Goal: Transaction & Acquisition: Book appointment/travel/reservation

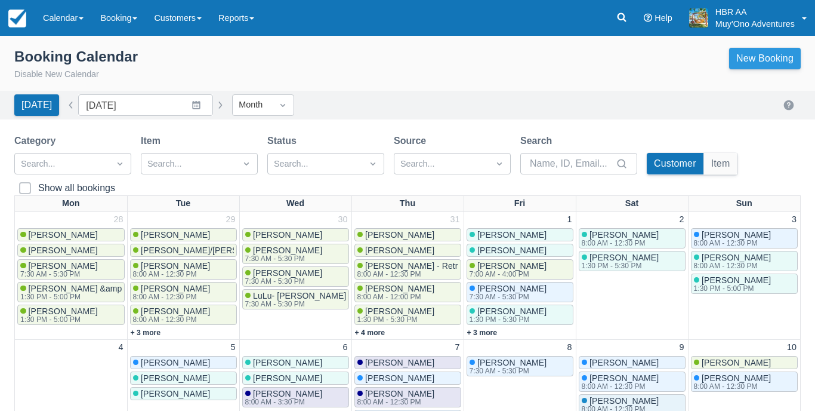
click at [754, 64] on link "New Booking" at bounding box center [766, 58] width 72 height 21
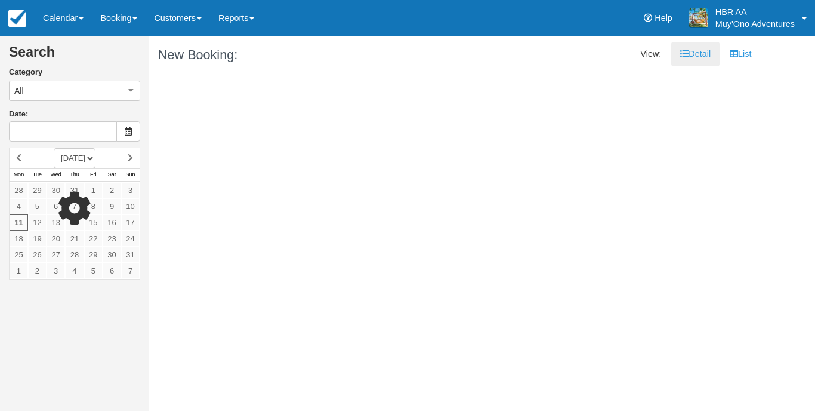
type input "08/11/25"
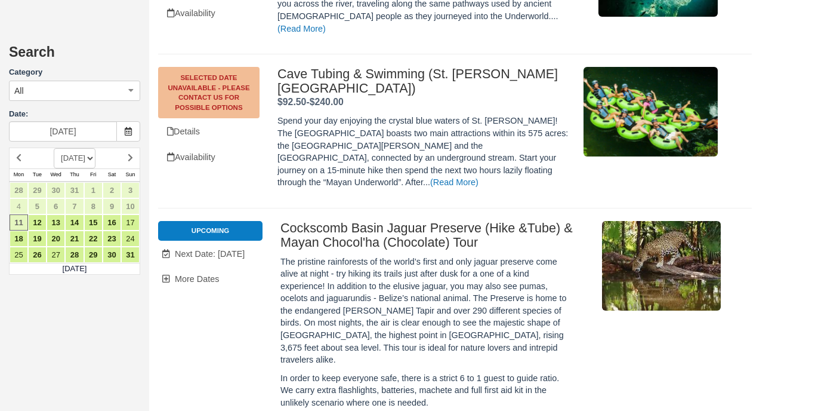
scroll to position [5114, 0]
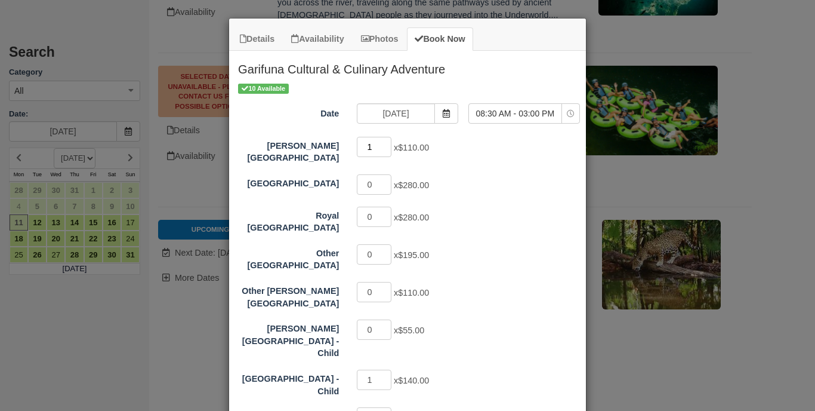
click at [384, 144] on input "1" at bounding box center [374, 147] width 35 height 20
type input "2"
click at [384, 144] on input "2" at bounding box center [374, 147] width 35 height 20
click at [456, 214] on div "0 x $280.00" at bounding box center [452, 218] width 208 height 23
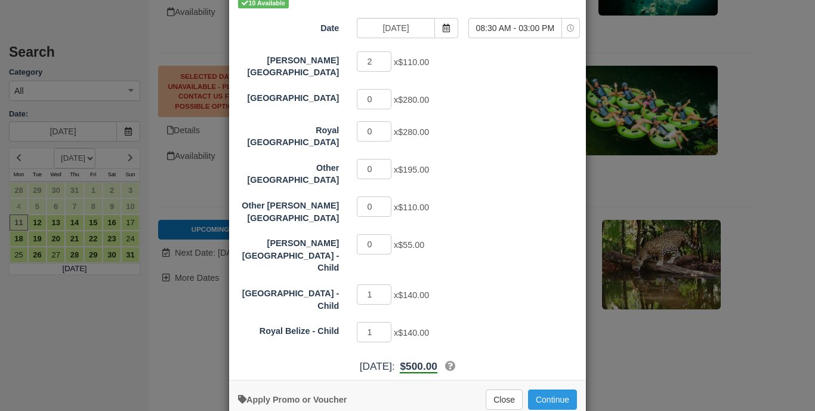
scroll to position [84, 0]
type input "0"
click at [387, 285] on input "0" at bounding box center [374, 295] width 35 height 20
type input "0"
click at [387, 323] on input "0" at bounding box center [374, 333] width 35 height 20
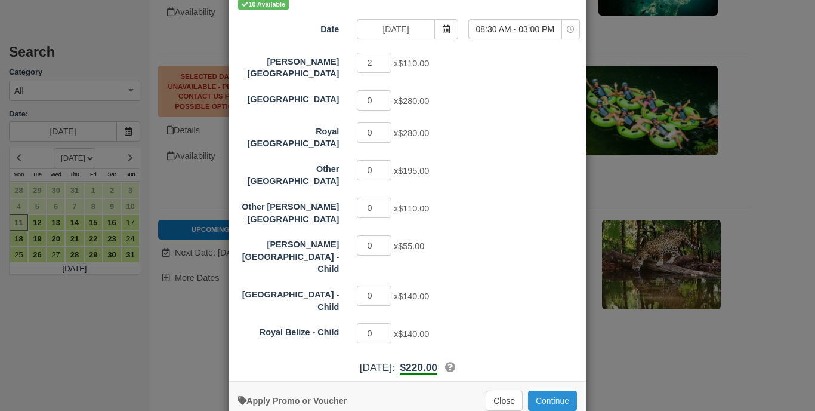
click at [547, 390] on button "Continue" at bounding box center [552, 400] width 49 height 20
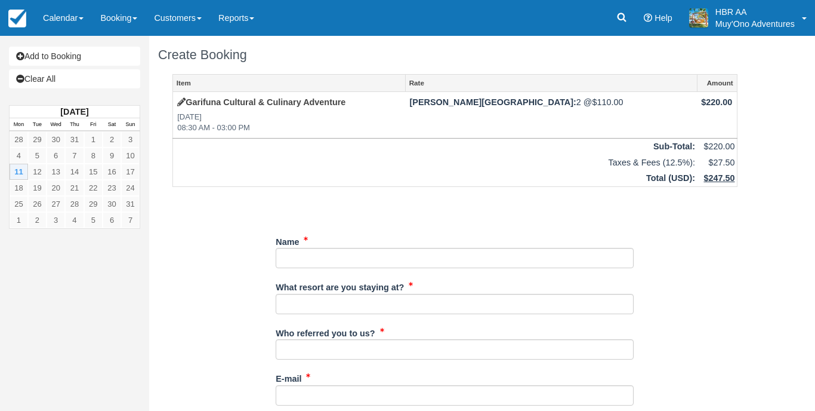
click at [409, 244] on div "Name" at bounding box center [455, 250] width 358 height 37
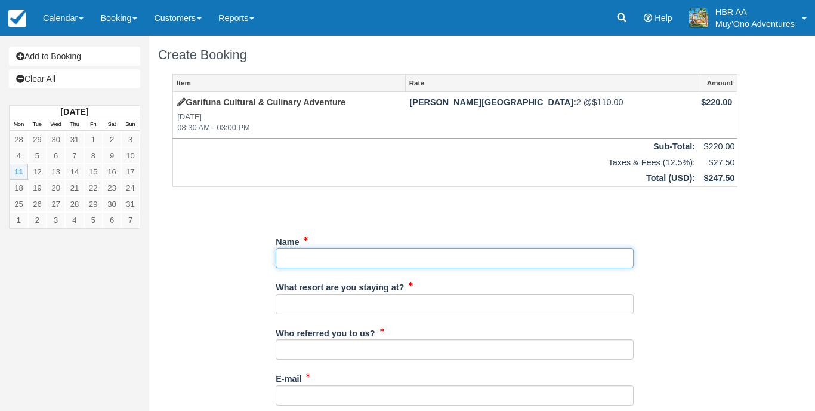
click at [413, 250] on input "Name" at bounding box center [455, 258] width 358 height 20
paste input "Sanne Karbet"
type input "Sanne Karbet"
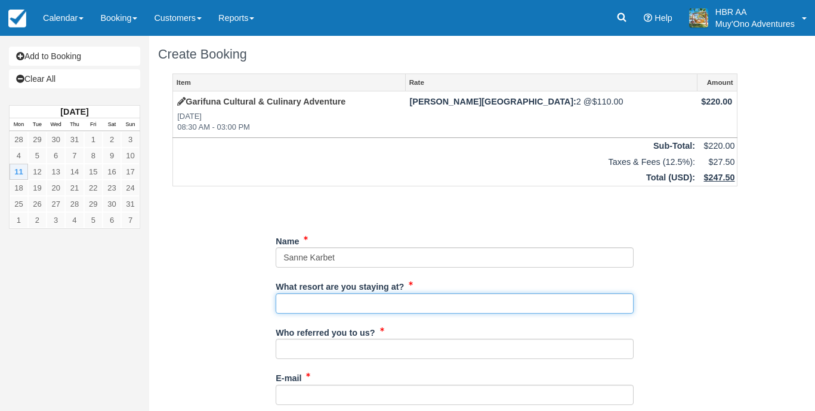
click at [337, 301] on input "What resort are you staying at?" at bounding box center [455, 303] width 358 height 20
type input "Hopkins Bay Resort"
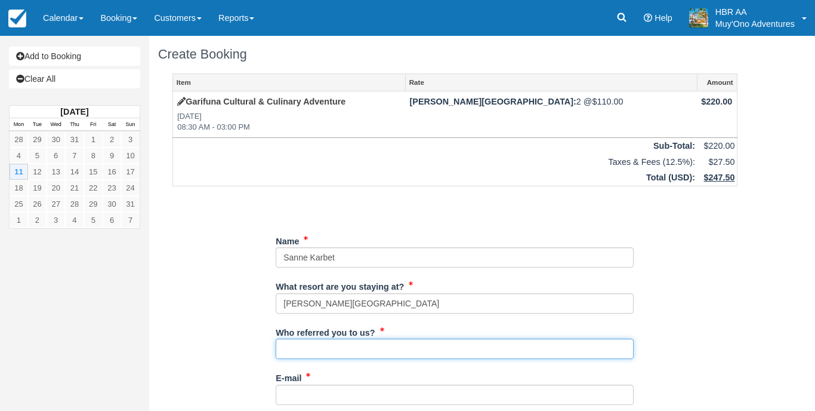
click at [305, 346] on input "Who referred you to us?" at bounding box center [455, 348] width 358 height 20
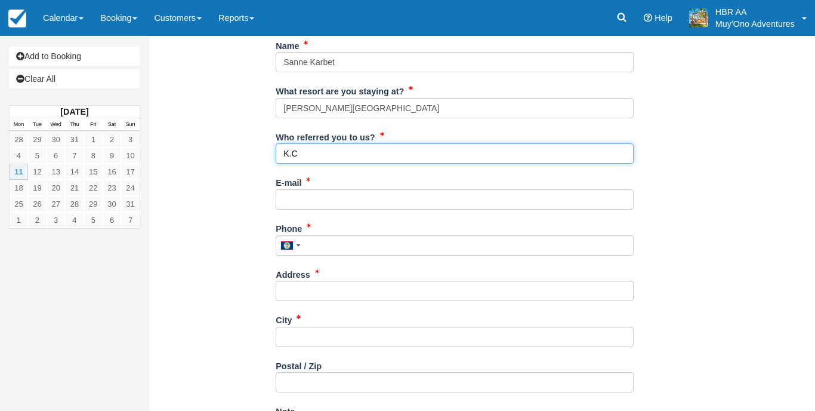
scroll to position [196, 0]
type input "K.C"
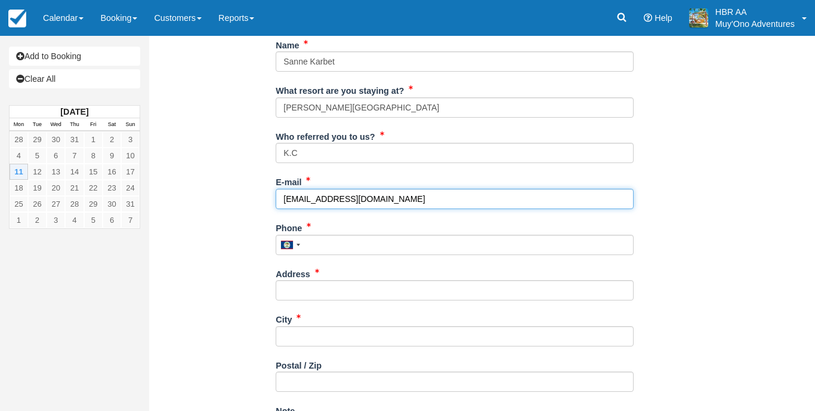
type input "frontdesk@hopkinsbaybelize.com"
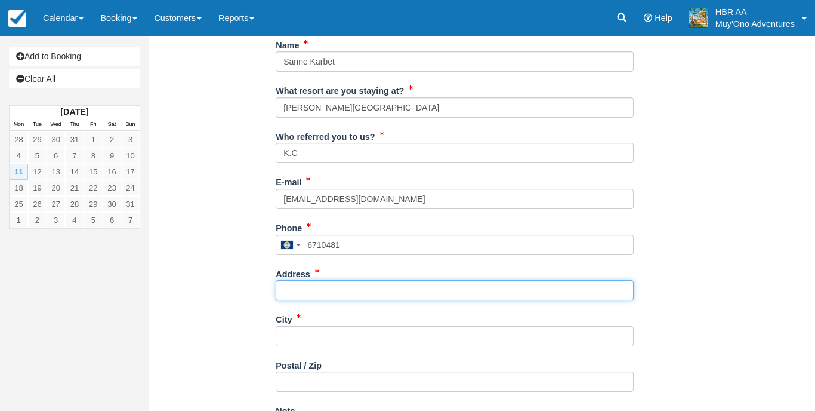
type input "671-0481"
type input "Hopkins"
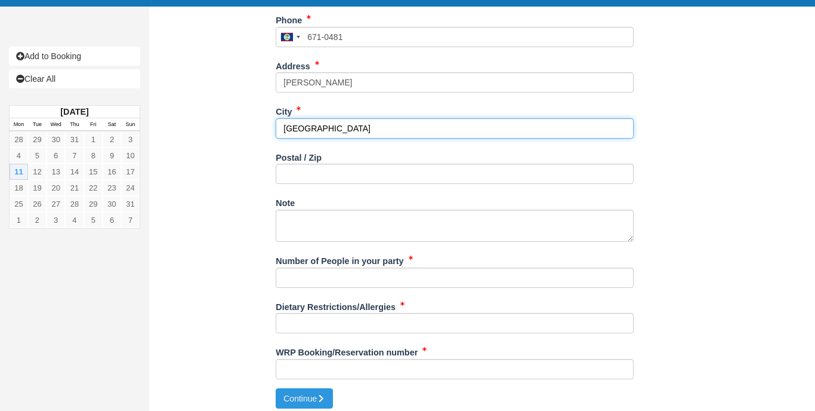
scroll to position [404, 0]
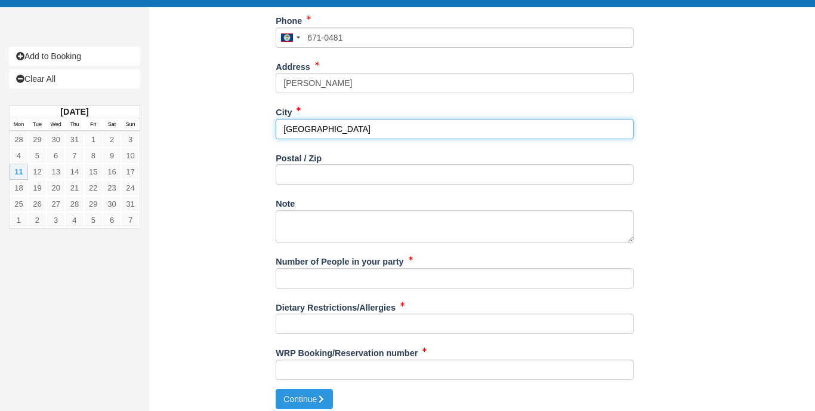
type input "Belize"
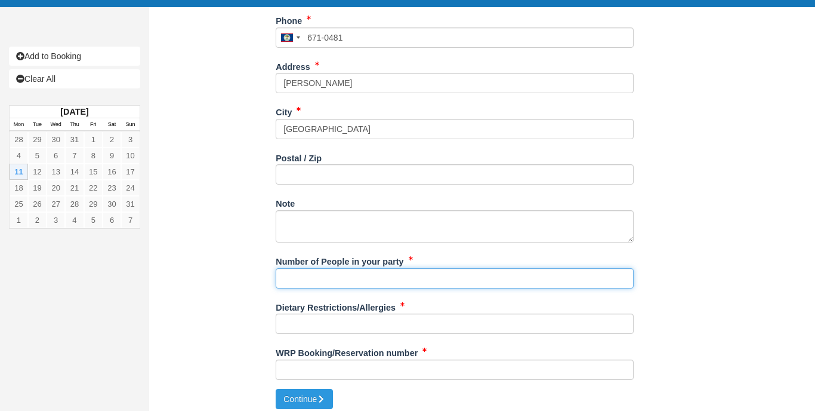
click at [321, 281] on input "Number of People in your party" at bounding box center [455, 278] width 358 height 20
type input "1px"
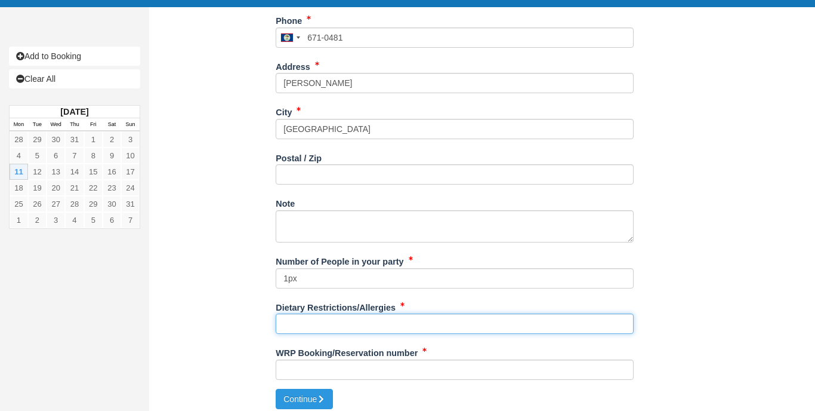
click at [364, 325] on input "Dietary Restrictions/Allergies" at bounding box center [455, 323] width 358 height 20
type input "N/A"
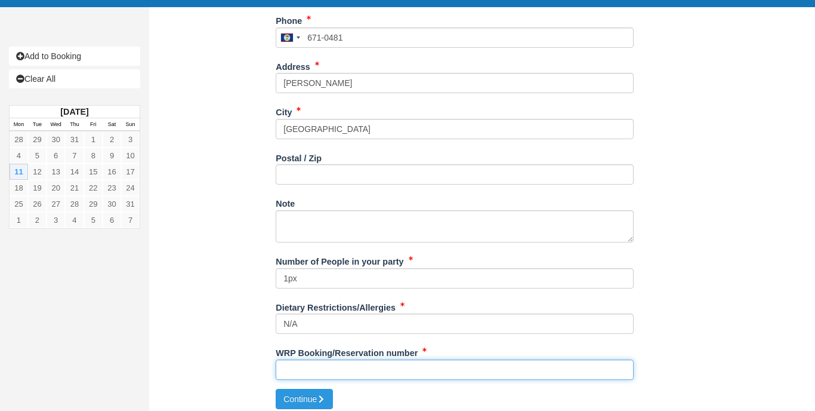
click at [352, 367] on input "WRP Booking/Reservation number" at bounding box center [455, 369] width 358 height 20
paste input "6107270165"
type input "6107270165"
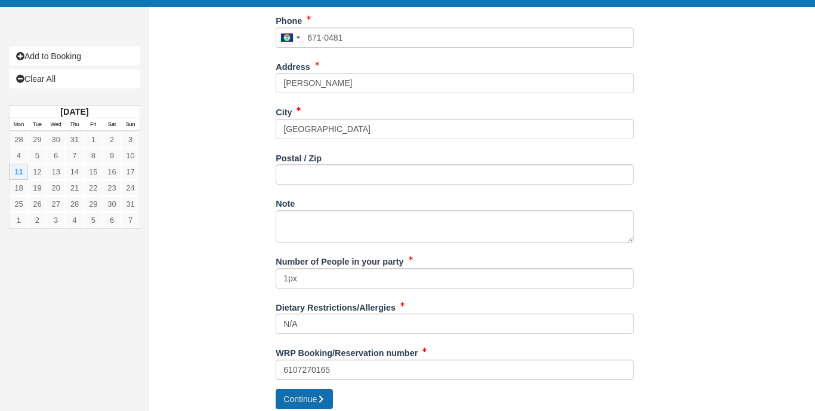
click at [306, 391] on button "Continue" at bounding box center [304, 399] width 57 height 20
type input "+5016710481"
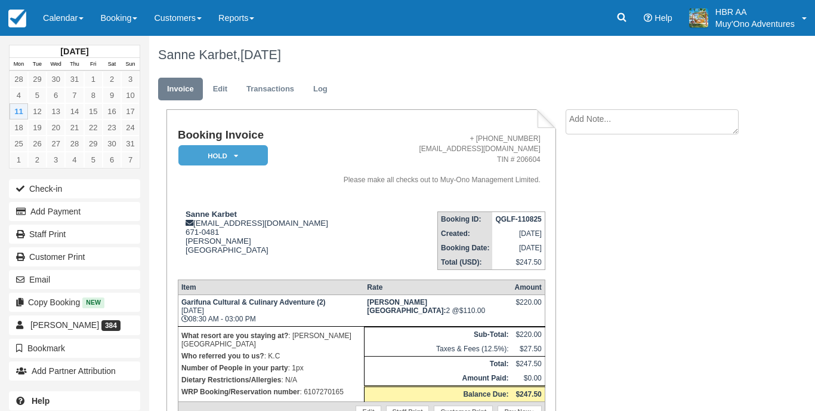
click at [231, 158] on em "HOLD" at bounding box center [223, 155] width 90 height 21
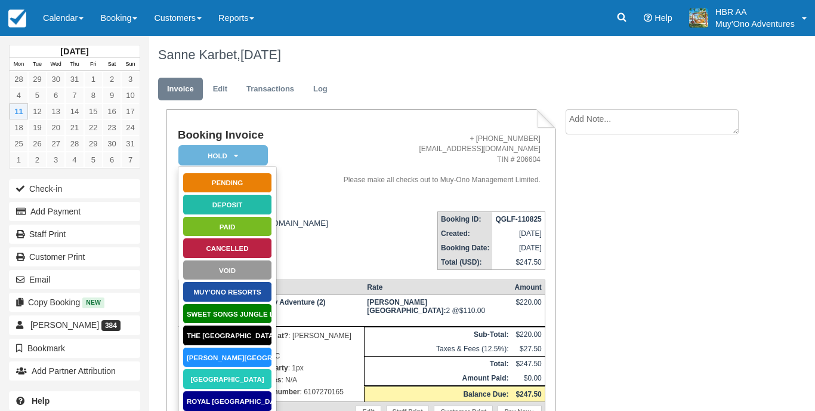
click at [230, 353] on link "Hopkins Bay Resort" at bounding box center [228, 357] width 90 height 21
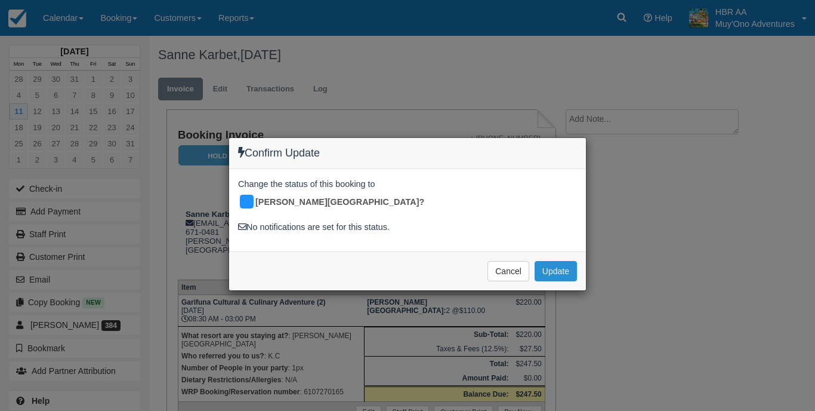
click at [546, 261] on button "Update" at bounding box center [556, 271] width 42 height 20
